Goal: Communication & Community: Participate in discussion

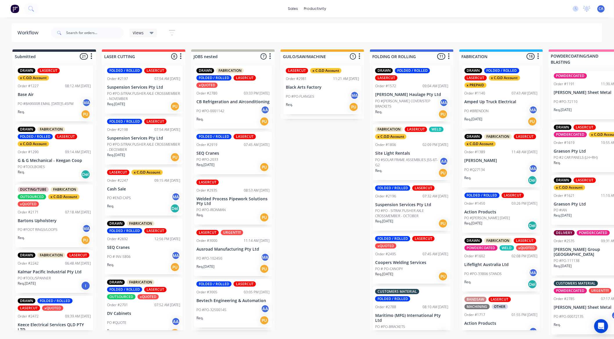
scroll to position [97, 0]
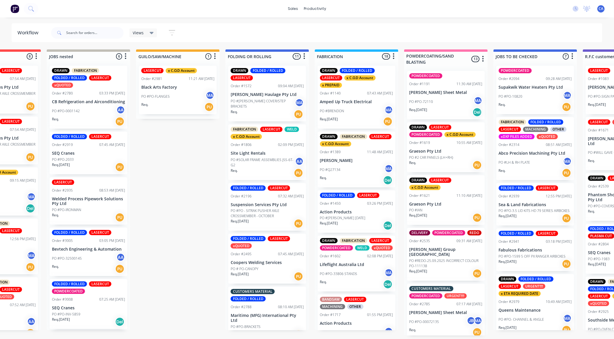
drag, startPoint x: 377, startPoint y: 195, endPoint x: 411, endPoint y: 198, distance: 34.1
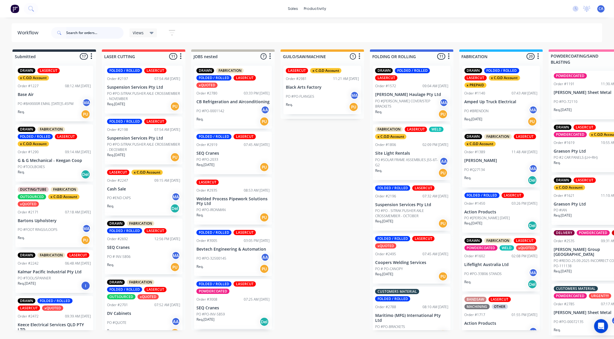
click at [85, 36] on input "text" at bounding box center [94, 33] width 57 height 12
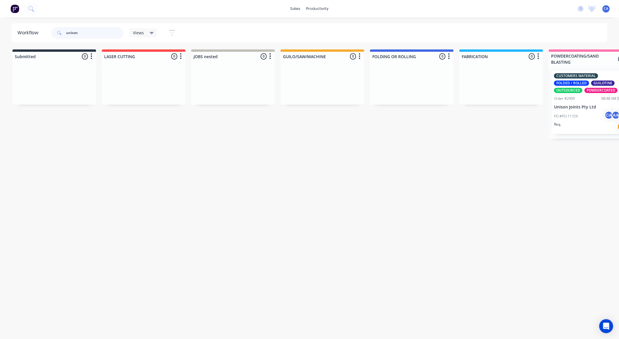
type input "unison"
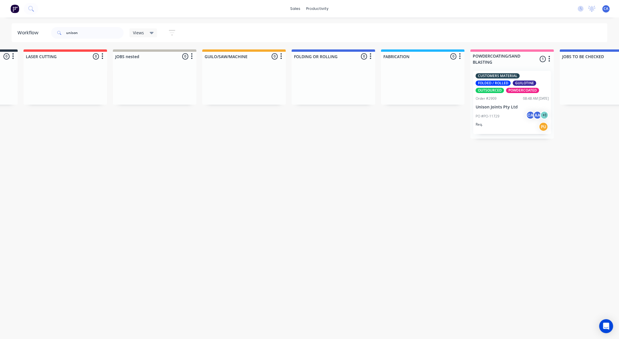
scroll to position [0, 319]
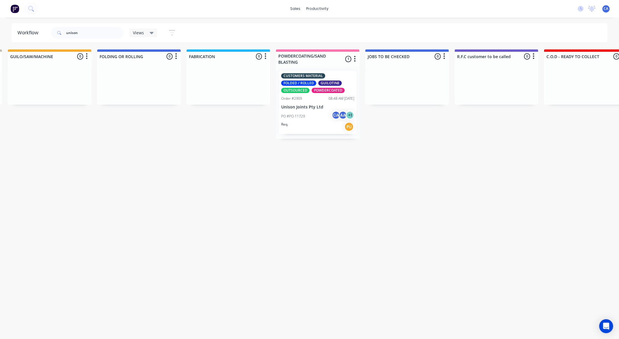
drag, startPoint x: 356, startPoint y: 179, endPoint x: 398, endPoint y: 168, distance: 43.0
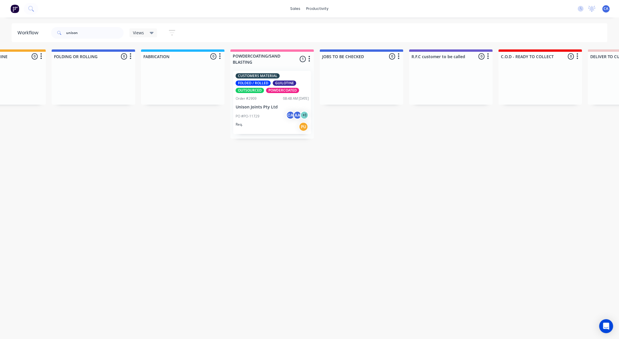
click at [266, 111] on div "PO #PO-11729 CA AA + 1" at bounding box center [272, 116] width 73 height 11
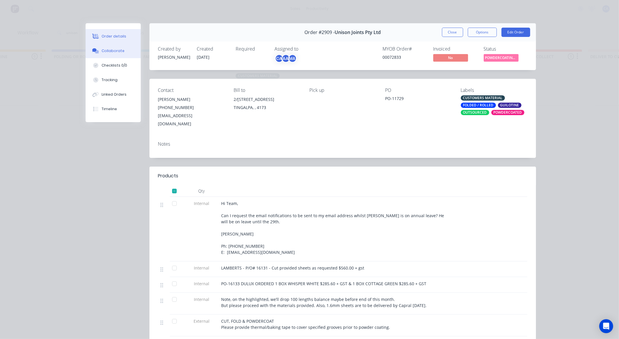
click at [118, 48] on div "Collaborate" at bounding box center [113, 50] width 23 height 5
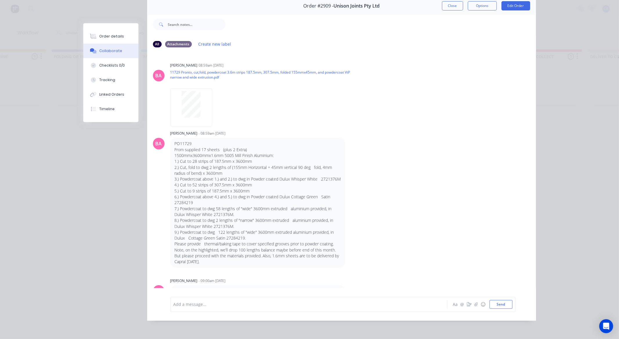
scroll to position [0, 0]
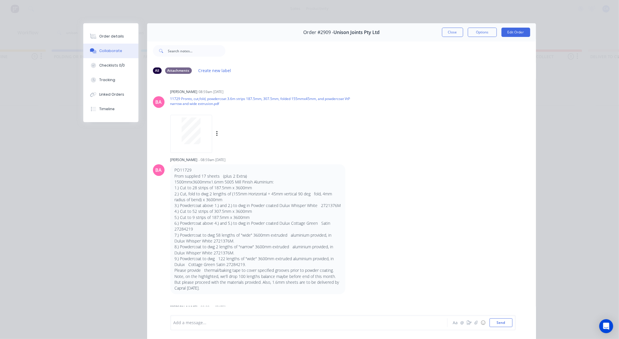
click at [202, 132] on div at bounding box center [191, 130] width 37 height 27
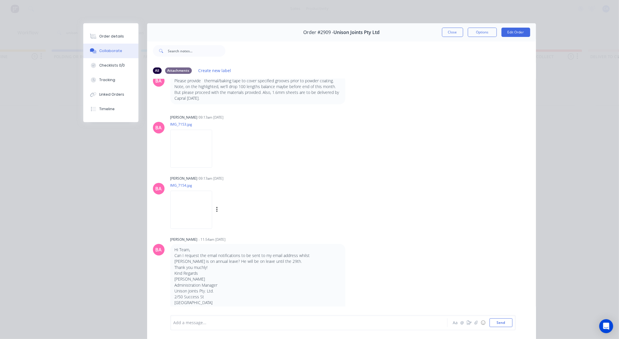
scroll to position [249, 0]
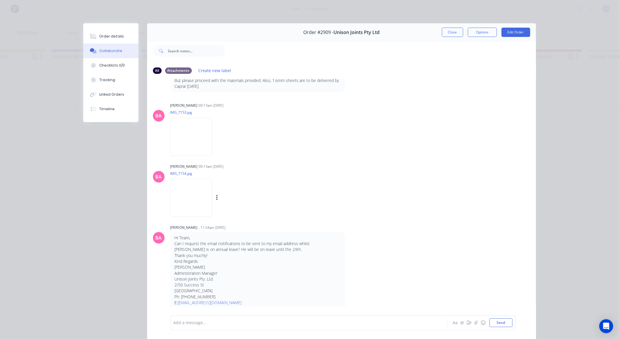
click at [199, 201] on img at bounding box center [191, 198] width 42 height 38
click at [197, 139] on img at bounding box center [191, 137] width 42 height 38
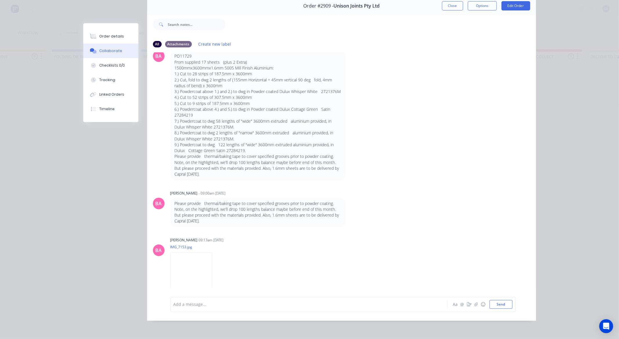
scroll to position [0, 0]
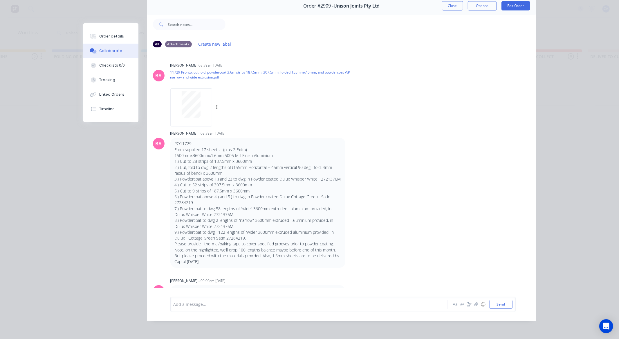
click at [199, 98] on div at bounding box center [191, 104] width 37 height 27
click at [455, 4] on button "Close" at bounding box center [452, 5] width 21 height 9
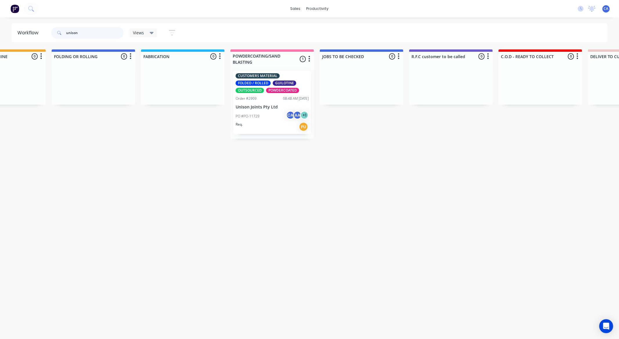
drag, startPoint x: 85, startPoint y: 33, endPoint x: 53, endPoint y: 11, distance: 38.6
click at [44, 33] on header "Workflow unison Views Save new view None (Default) edit Show/Hide statuses Show…" at bounding box center [310, 32] width 596 height 19
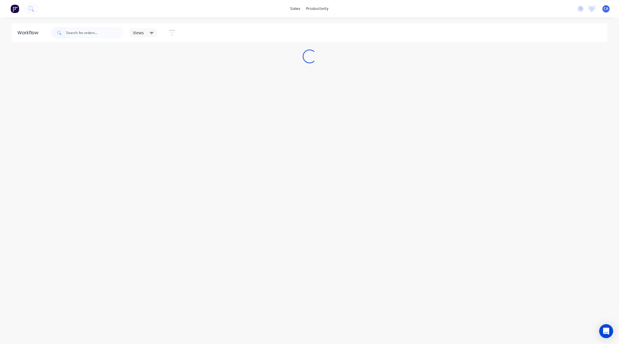
click at [123, 45] on div "Workflow Views Save new view None (Default) edit Show/Hide statuses Show line i…" at bounding box center [309, 177] width 619 height 309
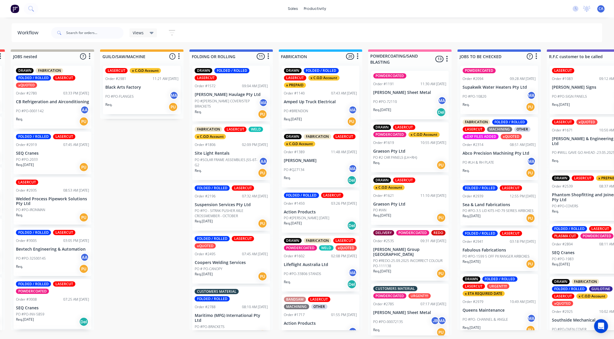
drag, startPoint x: 330, startPoint y: 103, endPoint x: 371, endPoint y: 102, distance: 41.0
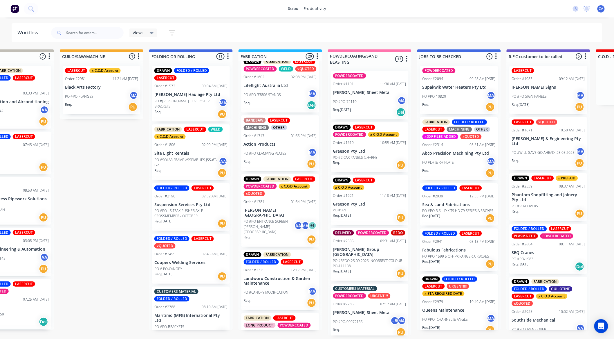
scroll to position [193, 0]
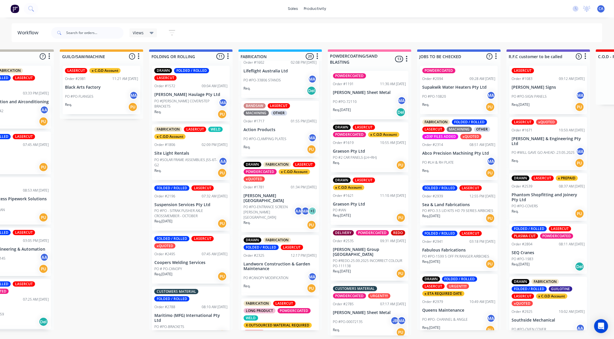
click at [273, 86] on div "PO #PO-33806 STANDS MA" at bounding box center [280, 80] width 73 height 11
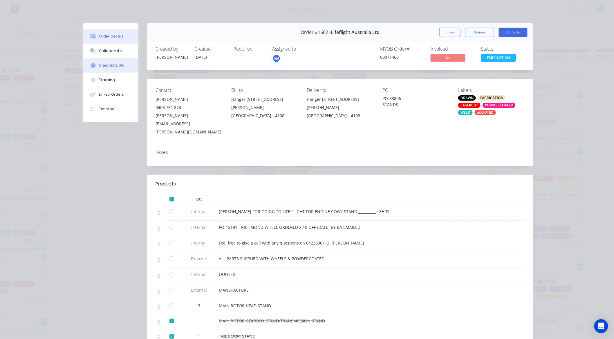
click at [112, 53] on div "Collaborate" at bounding box center [110, 50] width 23 height 5
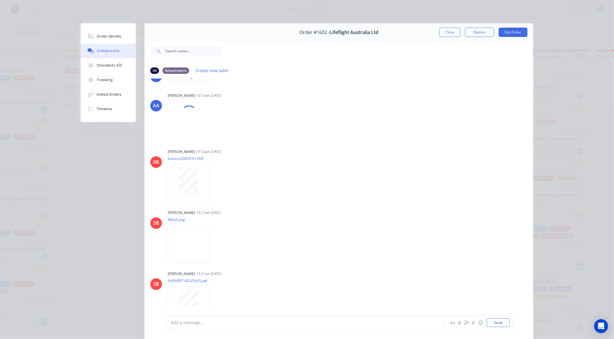
scroll to position [438, 0]
click at [449, 33] on button "Close" at bounding box center [450, 32] width 21 height 9
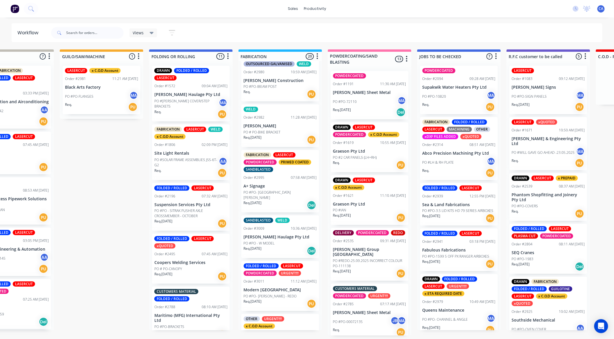
scroll to position [795, 0]
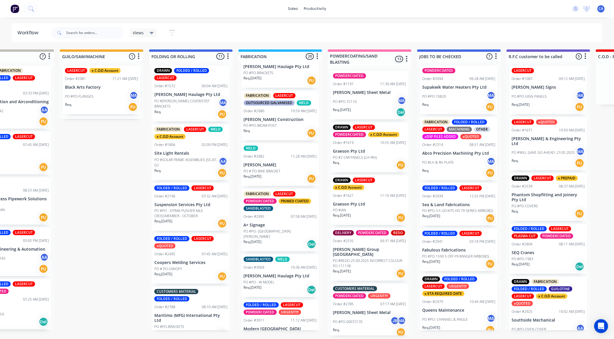
click at [274, 168] on p "PO # PO-BIKE BRACKET" at bounding box center [262, 170] width 37 height 5
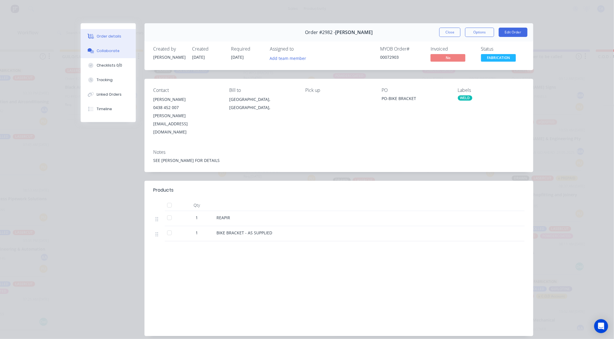
click at [123, 52] on button "Collaborate" at bounding box center [108, 51] width 55 height 15
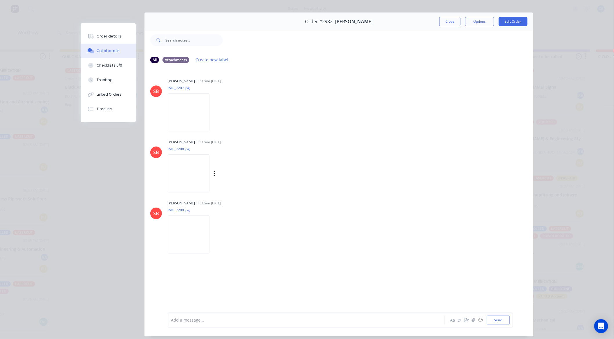
scroll to position [0, 0]
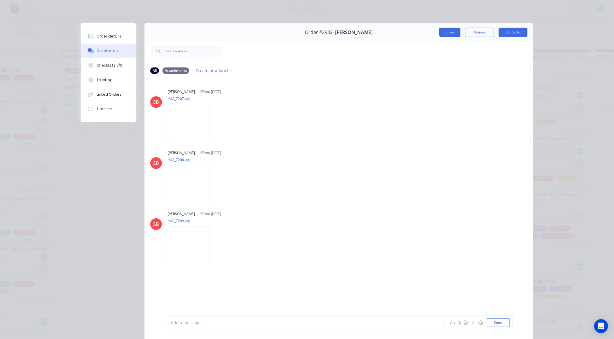
click at [441, 31] on button "Close" at bounding box center [450, 32] width 21 height 9
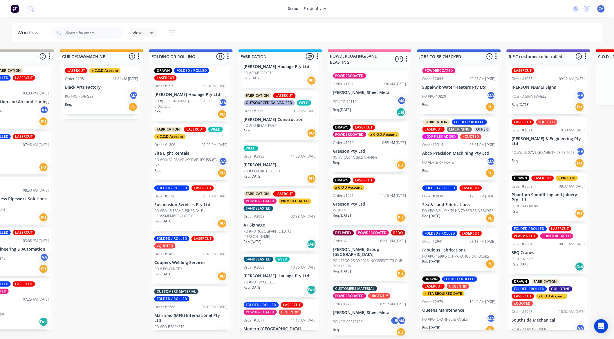
scroll to position [0, 221]
click at [101, 30] on input "text" at bounding box center [94, 33] width 57 height 12
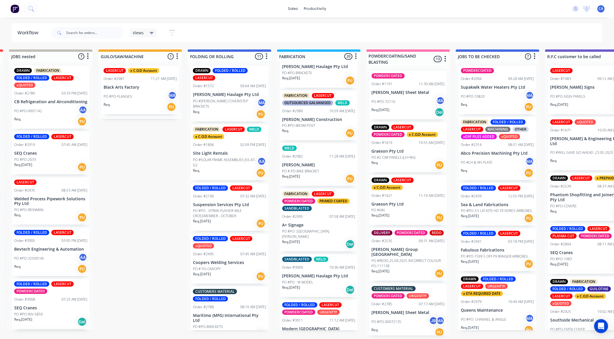
scroll to position [1, 100]
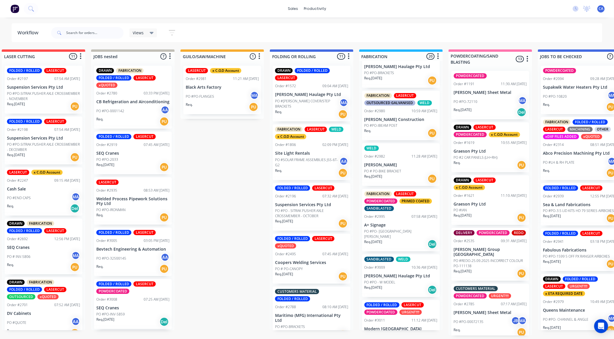
drag, startPoint x: 125, startPoint y: 131, endPoint x: 67, endPoint y: 138, distance: 58.2
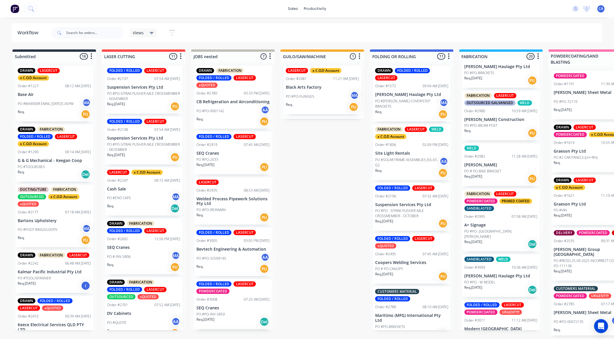
drag, startPoint x: 122, startPoint y: 161, endPoint x: 97, endPoint y: 157, distance: 25.5
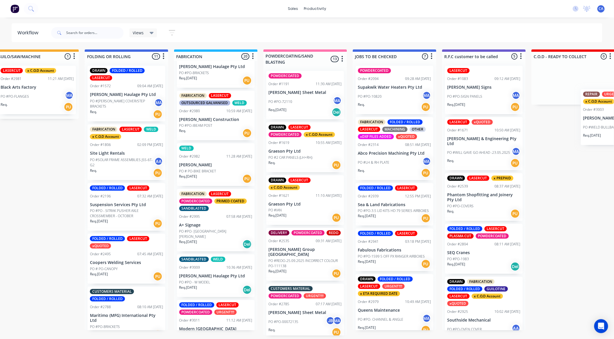
scroll to position [1, 328]
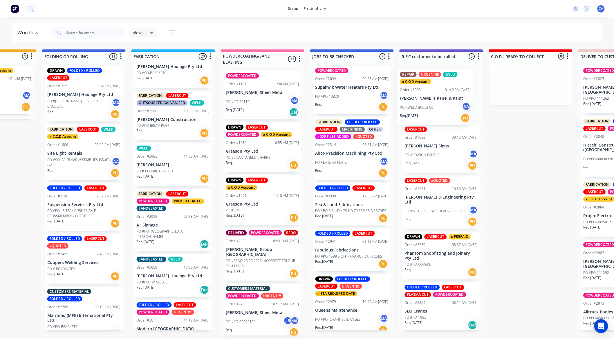
drag, startPoint x: 48, startPoint y: 109, endPoint x: 436, endPoint y: 115, distance: 387.4
click at [436, 115] on div "Submitted 18 Sort By Created date Required date Order number Customer name Most…" at bounding box center [446, 192] width 1558 height 286
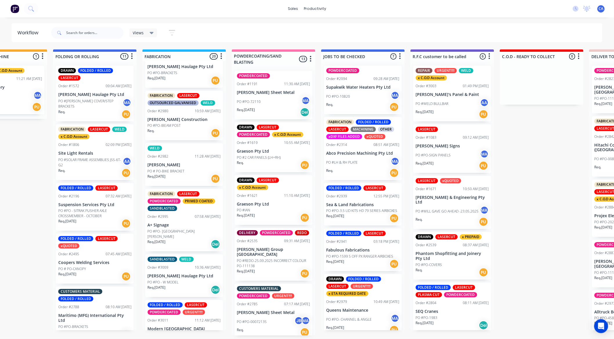
scroll to position [0, 0]
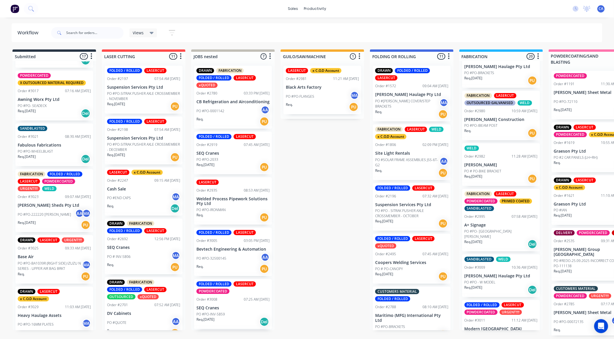
drag, startPoint x: 357, startPoint y: 137, endPoint x: 190, endPoint y: 116, distance: 168.3
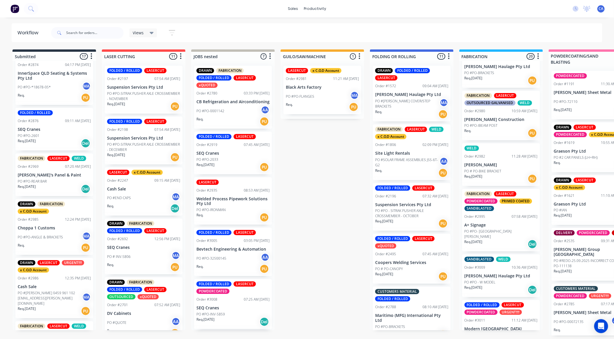
scroll to position [309, 0]
click at [57, 299] on p "PO #[PERSON_NAME] 0459 961 102 [EMAIL_ADDRESS][PERSON_NAME][DOMAIN_NAME]" at bounding box center [50, 298] width 64 height 16
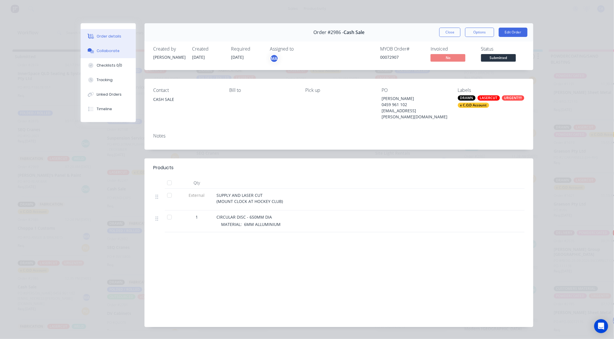
click at [124, 47] on button "Collaborate" at bounding box center [108, 51] width 55 height 15
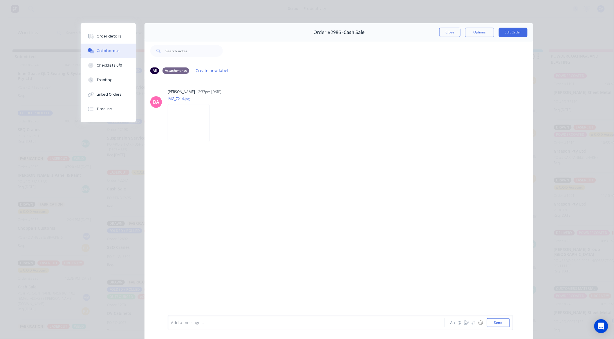
click at [454, 31] on button "Close" at bounding box center [450, 32] width 21 height 9
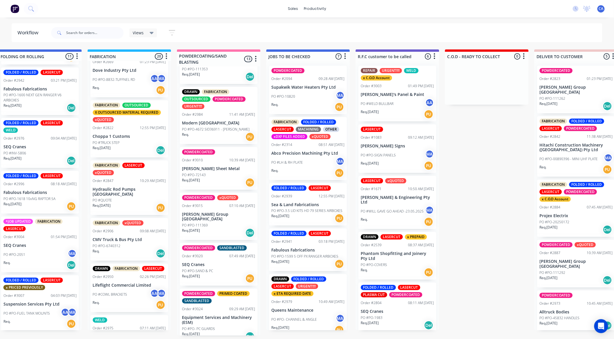
scroll to position [437, 0]
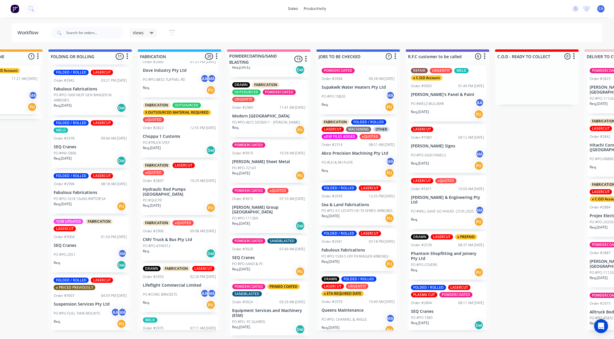
drag, startPoint x: 176, startPoint y: 228, endPoint x: 196, endPoint y: 211, distance: 26.8
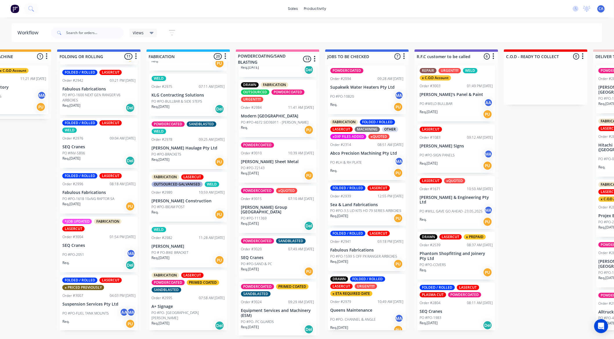
scroll to position [698, 0]
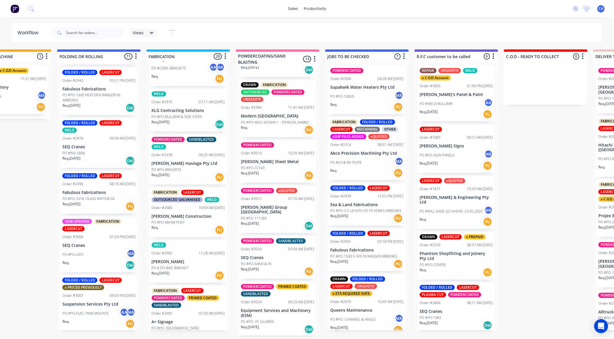
click at [184, 108] on p "KLG Contracting Solutions" at bounding box center [188, 110] width 73 height 5
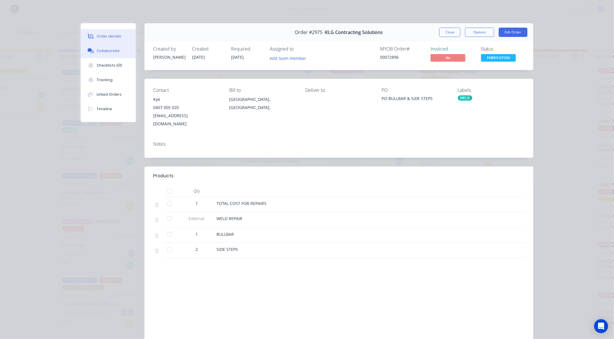
click at [114, 51] on div "Collaborate" at bounding box center [108, 50] width 23 height 5
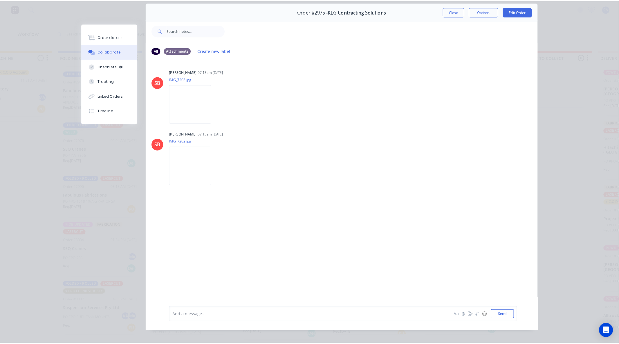
scroll to position [31, 0]
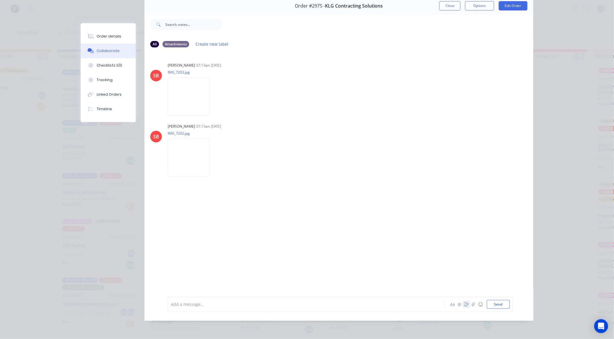
click at [463, 304] on button "button" at bounding box center [466, 304] width 7 height 7
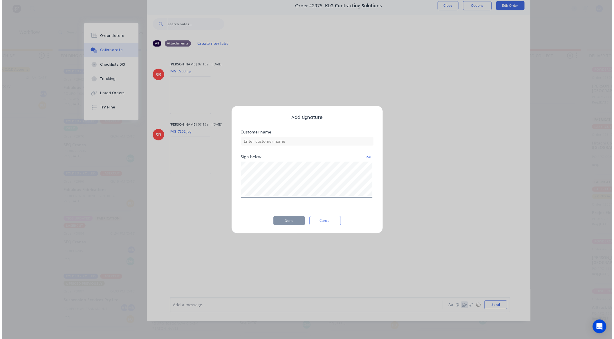
scroll to position [26, 0]
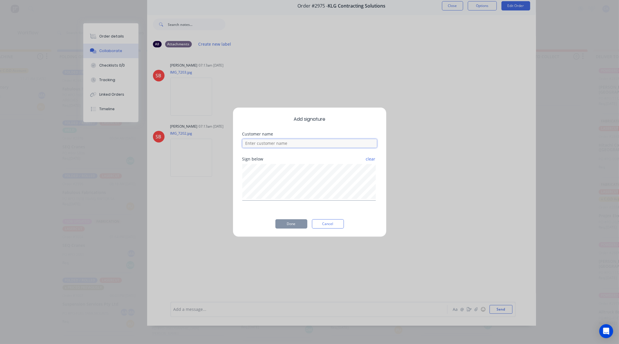
drag, startPoint x: 303, startPoint y: 145, endPoint x: 298, endPoint y: 144, distance: 5.5
click at [303, 145] on input at bounding box center [309, 143] width 135 height 9
type input "aaron checked"
click at [302, 224] on button "Done" at bounding box center [292, 223] width 32 height 9
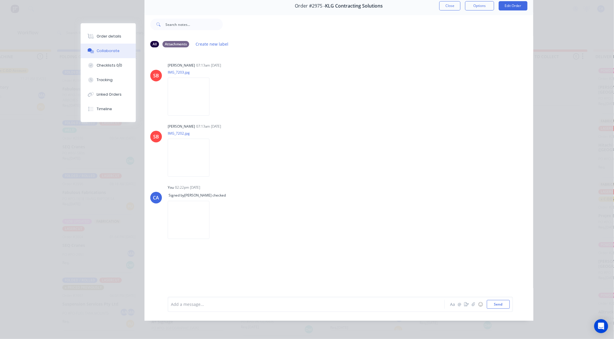
click at [288, 319] on div "Add a message... Aa @ ☺ Send" at bounding box center [339, 304] width 389 height 33
click at [287, 312] on div "Add a message... Aa @ ☺ Send" at bounding box center [341, 303] width 346 height 15
click at [246, 307] on div at bounding box center [298, 304] width 254 height 6
click at [496, 308] on button "Send" at bounding box center [498, 304] width 23 height 9
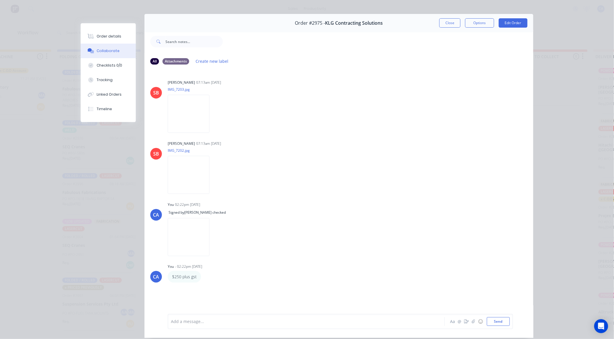
scroll to position [0, 0]
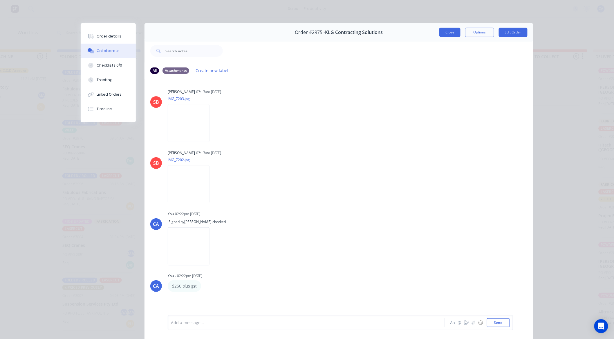
click at [440, 31] on button "Close" at bounding box center [450, 32] width 21 height 9
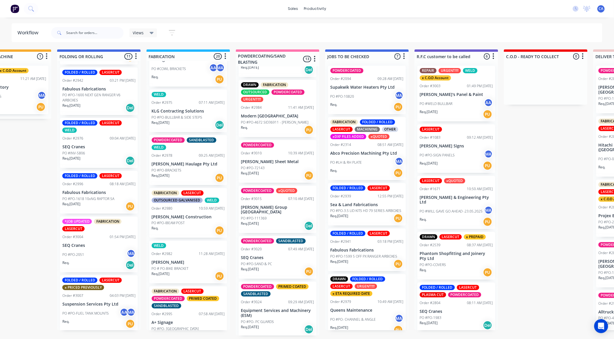
scroll to position [436, 0]
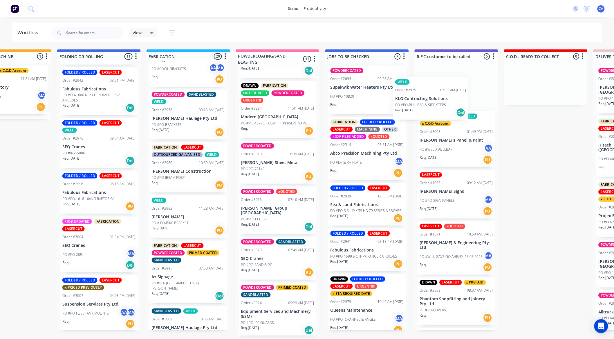
drag, startPoint x: 179, startPoint y: 107, endPoint x: 425, endPoint y: 103, distance: 246.0
click at [425, 103] on div "Submitted 17 Sort By Created date Required date Order number Customer name Most…" at bounding box center [462, 192] width 1558 height 286
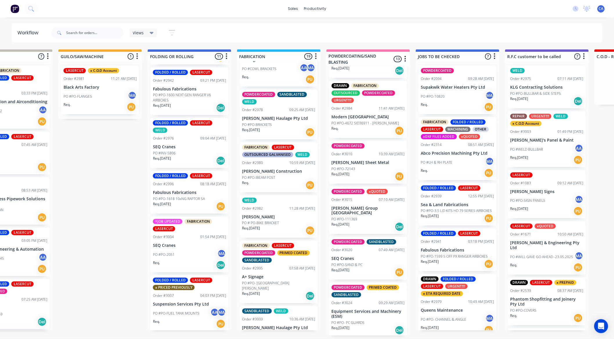
scroll to position [1, 312]
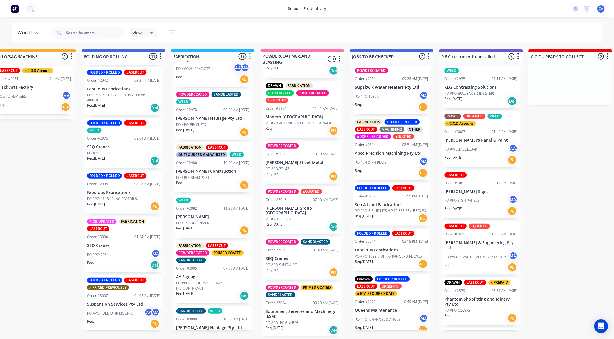
drag, startPoint x: 246, startPoint y: 111, endPoint x: 292, endPoint y: 132, distance: 50.9
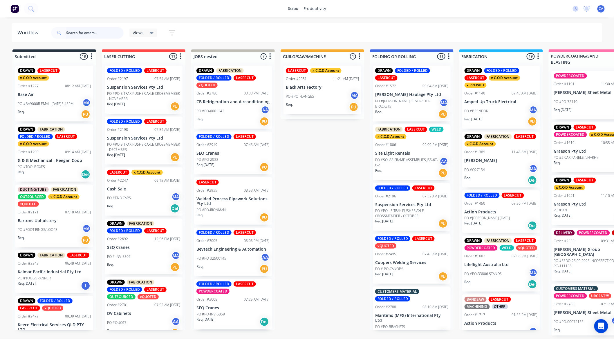
click at [77, 33] on input "text" at bounding box center [94, 33] width 57 height 12
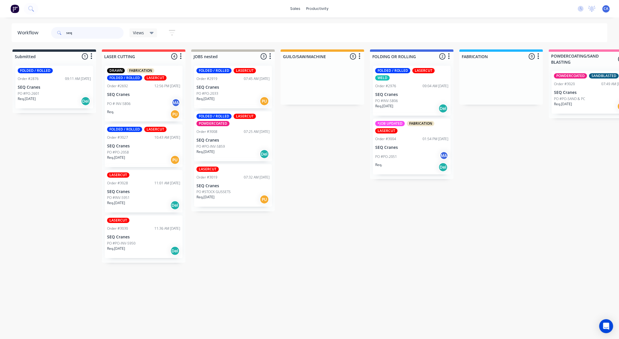
type input "seq"
click at [400, 106] on div "Req. 22/09/25 Del" at bounding box center [411, 108] width 73 height 10
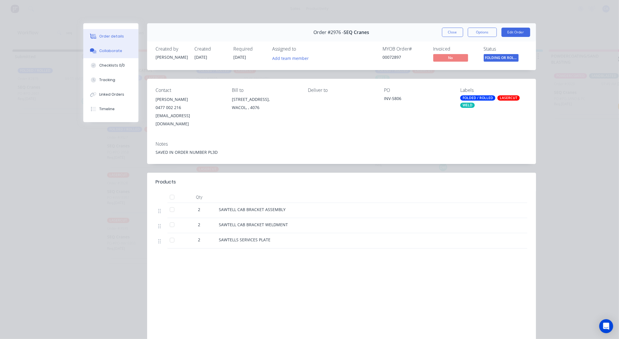
click at [113, 54] on button "Collaborate" at bounding box center [110, 51] width 55 height 15
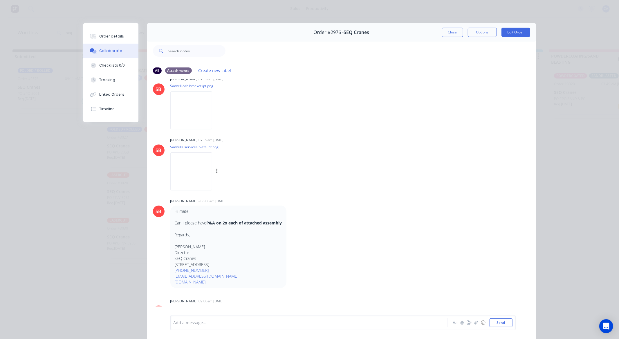
scroll to position [439, 0]
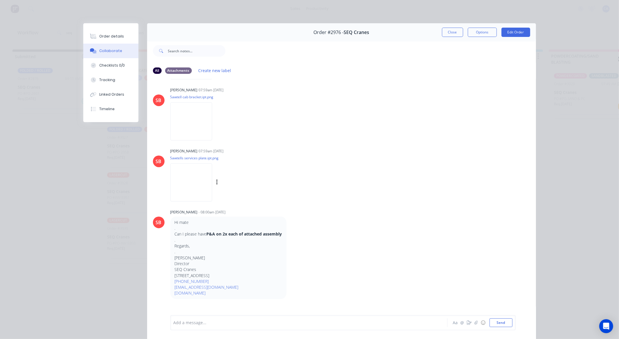
click at [207, 179] on img at bounding box center [191, 182] width 42 height 38
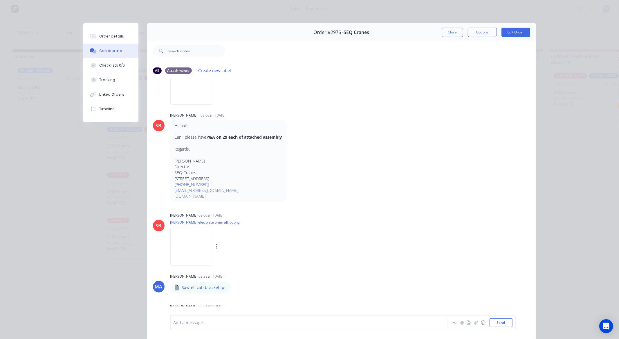
click at [204, 236] on img at bounding box center [191, 246] width 42 height 38
